Goal: Information Seeking & Learning: Learn about a topic

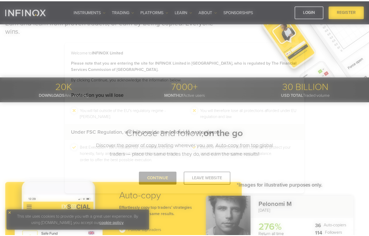
scroll to position [78, 0]
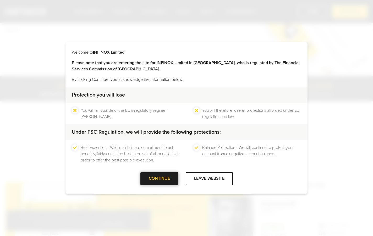
click at [159, 179] on div at bounding box center [159, 179] width 0 height 0
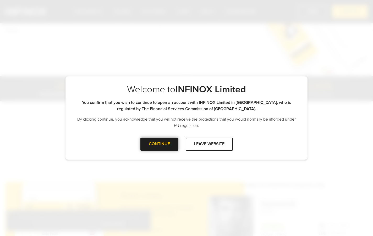
click at [159, 144] on div at bounding box center [159, 144] width 0 height 0
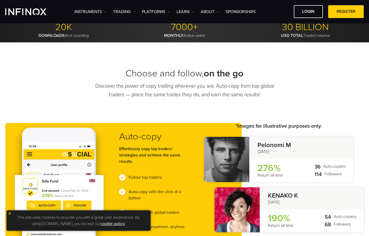
scroll to position [0, 0]
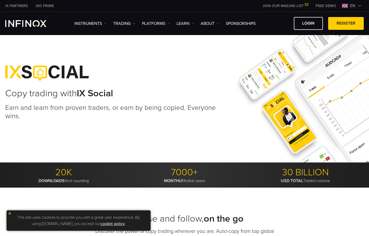
click at [358, 5] on img at bounding box center [359, 6] width 4 height 4
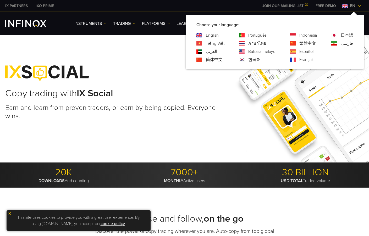
click at [309, 52] on link "Español" at bounding box center [306, 51] width 14 height 6
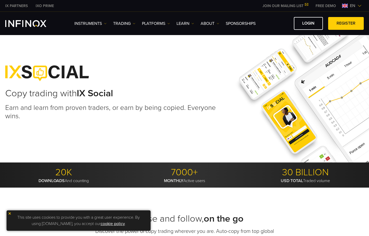
click at [345, 4] on img at bounding box center [345, 6] width 6 height 4
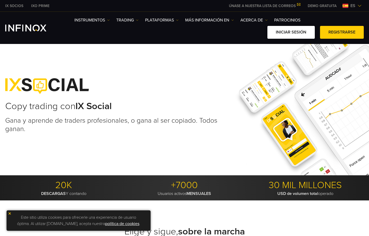
click at [288, 31] on link "Iniciar sesión" at bounding box center [290, 32] width 47 height 13
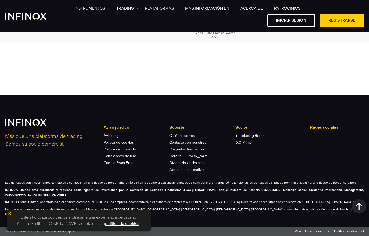
scroll to position [2015, 0]
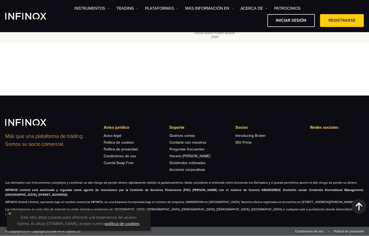
scroll to position [2093, 0]
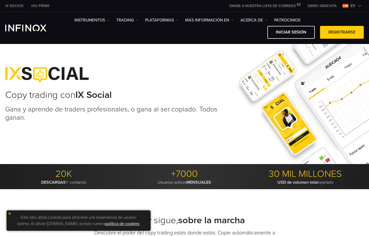
scroll to position [0, 0]
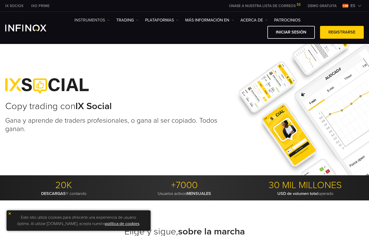
click at [95, 20] on link "Instrumentos" at bounding box center [91, 20] width 35 height 6
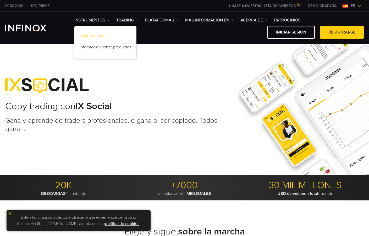
click at [97, 36] on link "Instrumentos" at bounding box center [105, 36] width 62 height 11
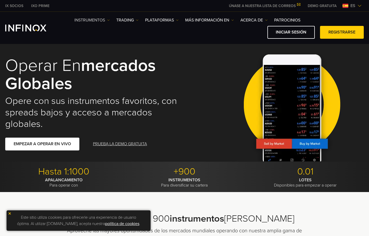
click at [109, 21] on img at bounding box center [108, 20] width 3 height 3
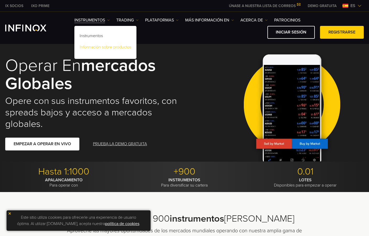
click at [108, 47] on link "Información sobre productos" at bounding box center [105, 47] width 62 height 11
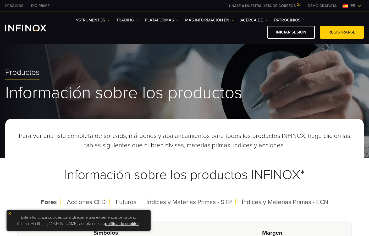
click at [128, 18] on link "TRADING" at bounding box center [127, 20] width 22 height 6
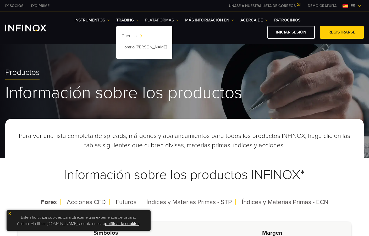
click at [161, 20] on link "PLATAFORMAS" at bounding box center [161, 20] width 33 height 6
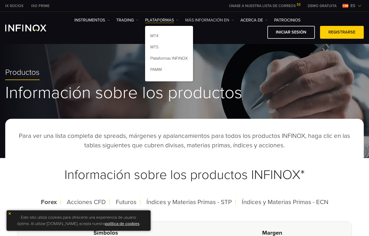
click at [204, 20] on link "Más información en" at bounding box center [209, 20] width 49 height 6
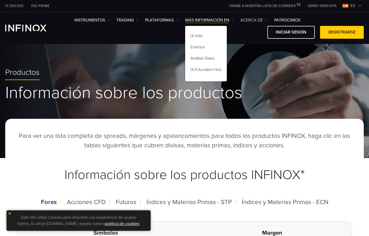
click at [253, 20] on link "ACERCA DE" at bounding box center [253, 20] width 27 height 6
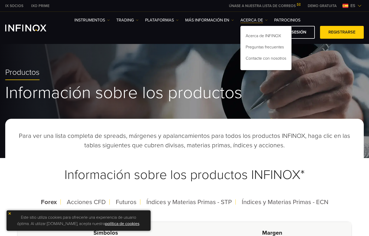
click at [215, 57] on div "Productos Información sobre los productos" at bounding box center [184, 100] width 369 height 116
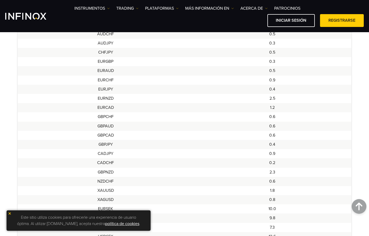
scroll to position [366, 0]
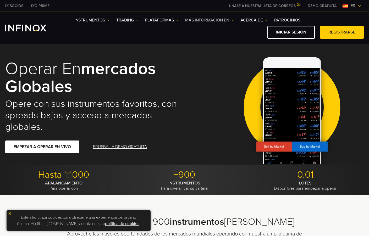
click at [205, 21] on link "Más información en" at bounding box center [209, 20] width 49 height 6
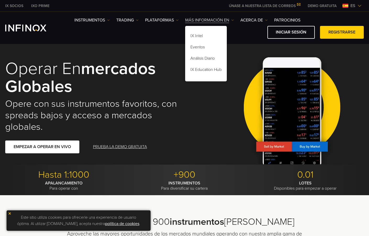
click at [205, 21] on link "Más información en" at bounding box center [209, 20] width 49 height 6
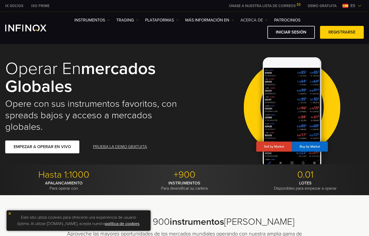
click at [251, 20] on link "ACERCA DE" at bounding box center [253, 20] width 27 height 6
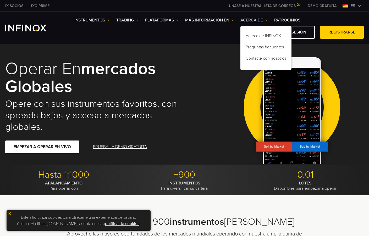
click at [251, 20] on link "ACERCA DE" at bounding box center [253, 20] width 27 height 6
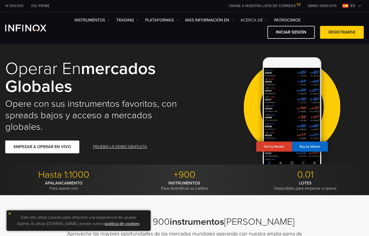
click at [251, 20] on link "ACERCA DE" at bounding box center [253, 20] width 27 height 6
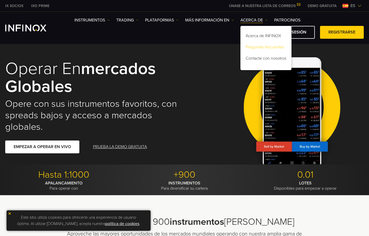
click at [257, 46] on link "Preguntas frecuentes" at bounding box center [265, 47] width 51 height 11
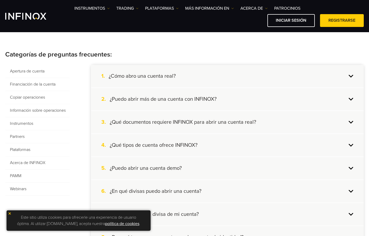
scroll to position [105, 0]
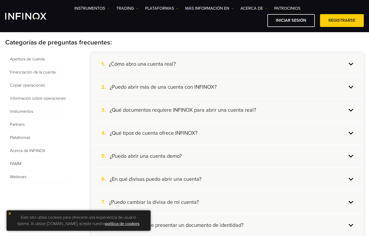
click at [30, 84] on span "Copiar operaciones" at bounding box center [37, 85] width 64 height 13
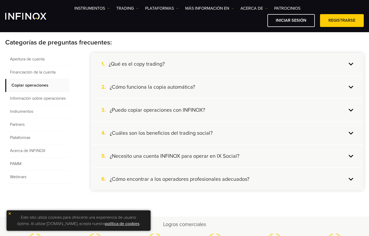
click at [157, 61] on h4 "¿Qué es el copy trading?" at bounding box center [137, 64] width 56 height 7
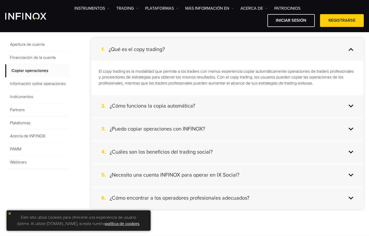
scroll to position [131, 0]
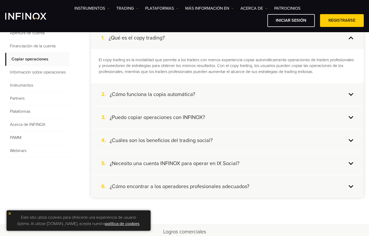
click at [182, 93] on h4 "¿Cómo funciona la copia automática?" at bounding box center [152, 94] width 85 height 7
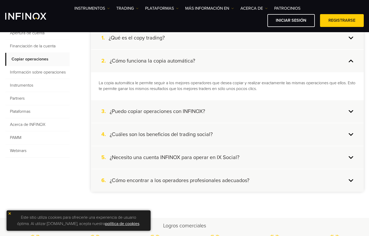
click at [176, 109] on h4 "¿Puedo copiar operaciones con INFINOX?" at bounding box center [157, 111] width 95 height 7
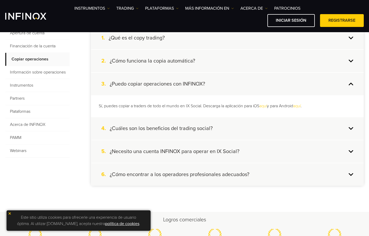
click at [300, 107] on link "aquí" at bounding box center [297, 105] width 8 height 5
